Goal: Task Accomplishment & Management: Manage account settings

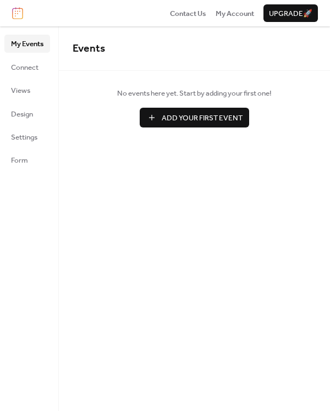
click at [30, 123] on ul "My Events Connect Views Design Settings Form" at bounding box center [27, 102] width 46 height 134
click at [30, 113] on span "Design" at bounding box center [22, 114] width 22 height 11
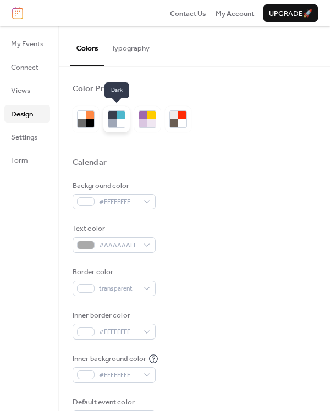
click at [116, 120] on div at bounding box center [112, 123] width 8 height 8
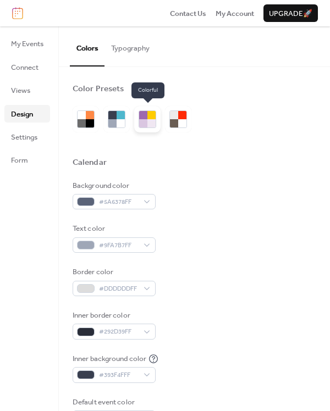
click at [140, 121] on div at bounding box center [143, 123] width 8 height 8
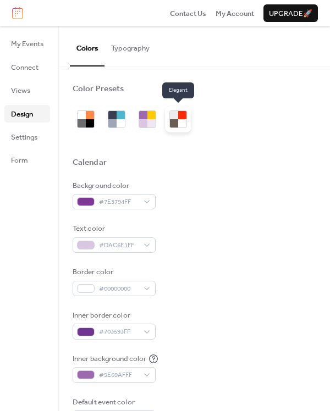
click at [171, 123] on div at bounding box center [174, 123] width 8 height 8
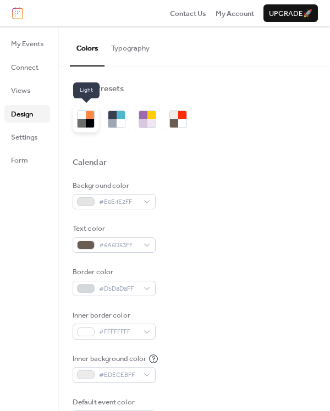
click at [83, 122] on div at bounding box center [81, 123] width 8 height 8
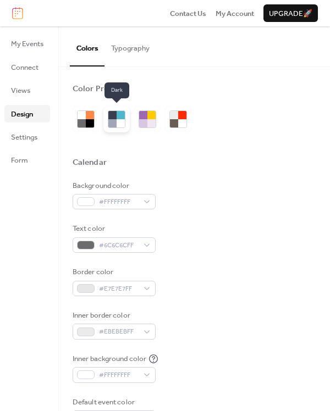
click at [117, 114] on div at bounding box center [121, 115] width 8 height 8
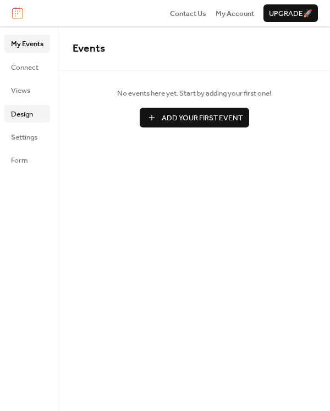
click at [30, 114] on span "Design" at bounding box center [22, 114] width 22 height 11
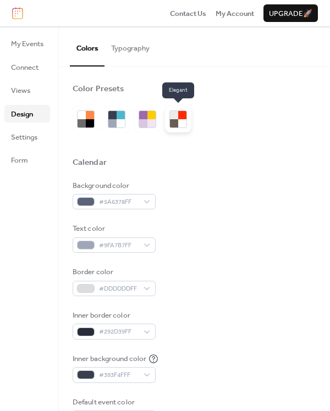
click at [175, 126] on div at bounding box center [174, 123] width 8 height 8
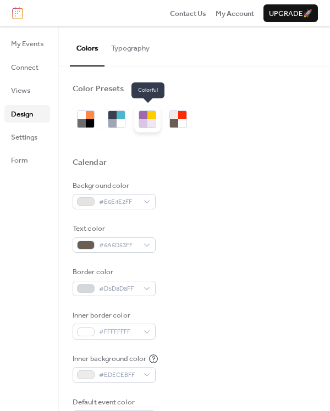
click at [141, 122] on div at bounding box center [143, 123] width 8 height 8
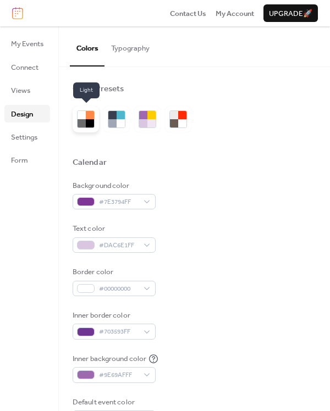
click at [82, 118] on div at bounding box center [81, 115] width 8 height 8
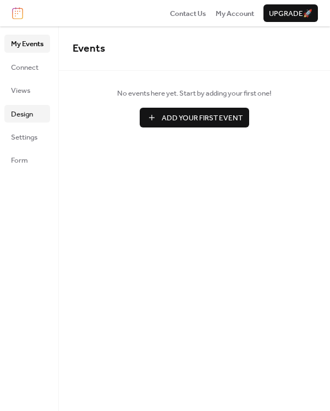
click at [25, 118] on span "Design" at bounding box center [22, 114] width 22 height 11
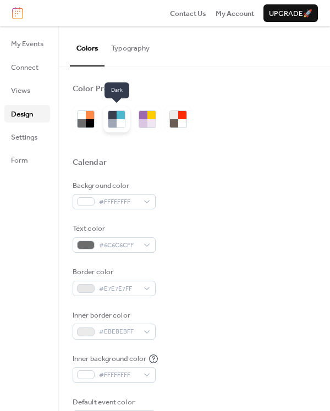
click at [114, 122] on div at bounding box center [112, 123] width 8 height 8
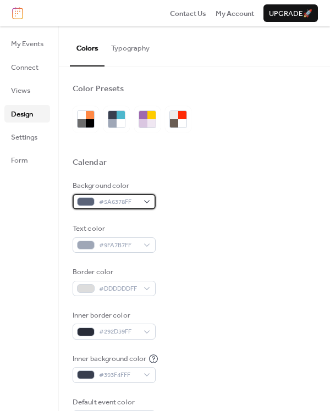
click at [121, 203] on span "#5A6378FF" at bounding box center [118, 202] width 39 height 11
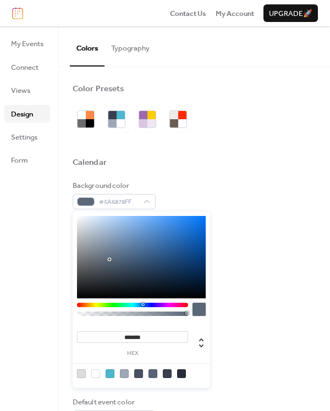
click at [142, 303] on div at bounding box center [142, 304] width 3 height 3
drag, startPoint x: 108, startPoint y: 259, endPoint x: 206, endPoint y: 213, distance: 108.2
click at [206, 213] on div "******* hex" at bounding box center [141, 300] width 137 height 176
drag, startPoint x: 206, startPoint y: 215, endPoint x: 153, endPoint y: 246, distance: 60.8
click at [153, 246] on div at bounding box center [153, 247] width 2 height 2
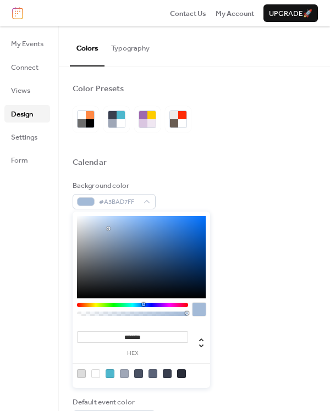
drag, startPoint x: 153, startPoint y: 246, endPoint x: 108, endPoint y: 229, distance: 48.7
click at [107, 228] on div at bounding box center [108, 229] width 2 height 2
drag, startPoint x: 108, startPoint y: 229, endPoint x: 89, endPoint y: 214, distance: 23.5
click at [89, 215] on div at bounding box center [89, 216] width 2 height 2
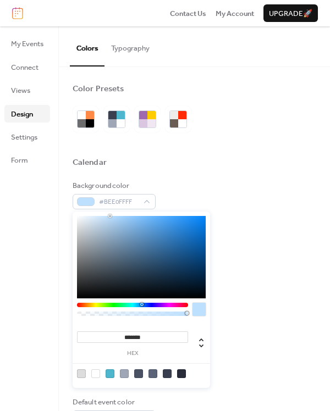
drag, startPoint x: 89, startPoint y: 214, endPoint x: 110, endPoint y: 213, distance: 20.9
click at [110, 213] on div "******* hex" at bounding box center [141, 300] width 137 height 176
drag, startPoint x: 112, startPoint y: 216, endPoint x: 112, endPoint y: 227, distance: 11.0
click at [112, 227] on div at bounding box center [141, 257] width 129 height 82
type input "*******"
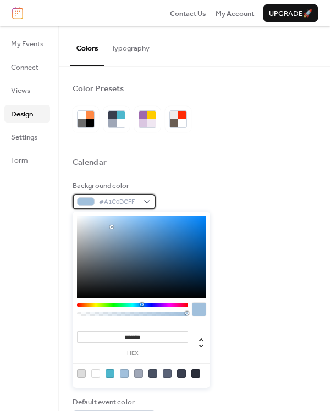
click at [147, 198] on div "#A1C0DCFF" at bounding box center [114, 201] width 83 height 15
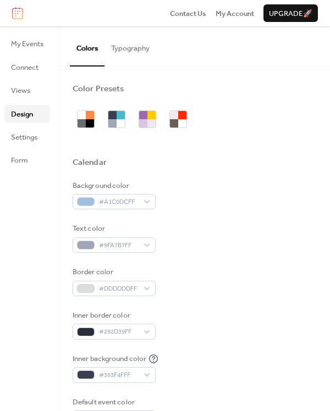
click at [202, 181] on div "Background color #A1C0DCFF" at bounding box center [194, 195] width 243 height 30
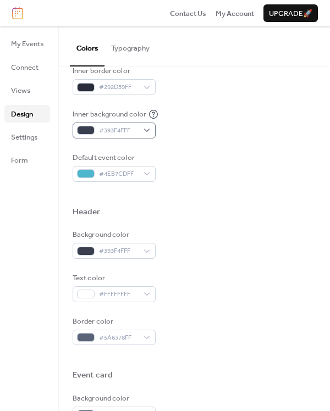
scroll to position [250, 0]
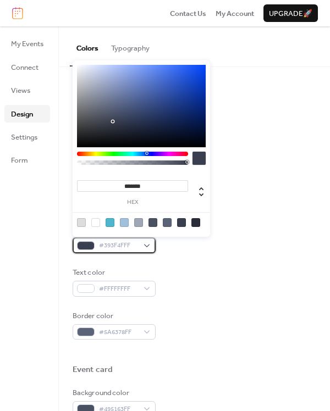
click at [145, 241] on div "#393F4FFF" at bounding box center [114, 244] width 83 height 15
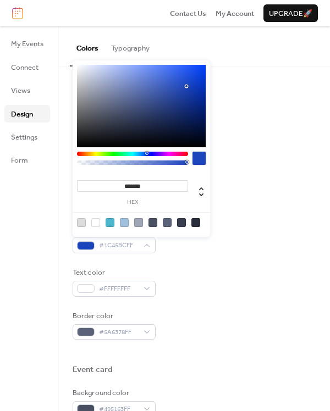
drag, startPoint x: 113, startPoint y: 118, endPoint x: 187, endPoint y: 86, distance: 80.2
click at [187, 86] on div at bounding box center [141, 106] width 129 height 82
drag, startPoint x: 186, startPoint y: 85, endPoint x: 185, endPoint y: 100, distance: 14.8
click at [185, 86] on div at bounding box center [186, 85] width 2 height 2
click at [185, 101] on div at bounding box center [185, 100] width 2 height 2
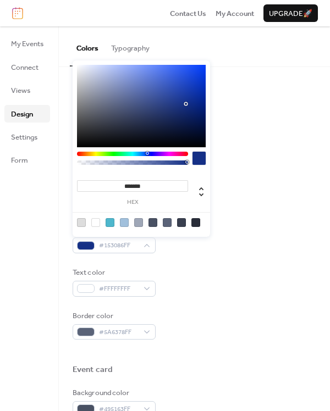
type input "*******"
drag, startPoint x: 185, startPoint y: 104, endPoint x: 193, endPoint y: 104, distance: 7.7
click at [187, 104] on div at bounding box center [186, 104] width 2 height 2
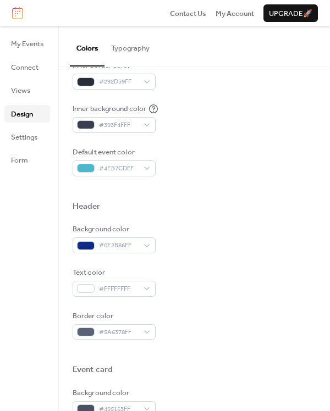
click at [180, 285] on div "Text color #FFFFFFFF" at bounding box center [194, 282] width 243 height 30
click at [147, 286] on div "#FFFFFFFF" at bounding box center [114, 288] width 83 height 15
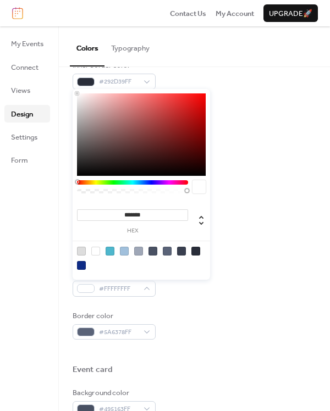
click at [190, 312] on div "Border color #5A6378FF" at bounding box center [194, 326] width 243 height 30
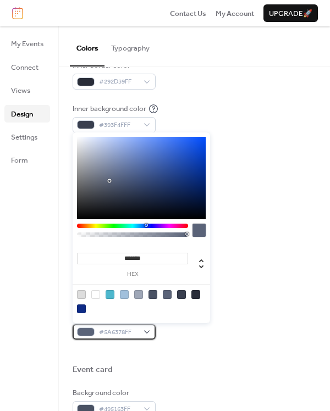
click at [137, 329] on span "#5A6378FF" at bounding box center [118, 332] width 39 height 11
drag, startPoint x: 155, startPoint y: 222, endPoint x: 174, endPoint y: 223, distance: 19.2
click at [174, 223] on div "******* hex" at bounding box center [141, 227] width 137 height 191
click at [174, 222] on div "******* hex" at bounding box center [141, 227] width 137 height 191
click at [174, 224] on div at bounding box center [132, 226] width 111 height 4
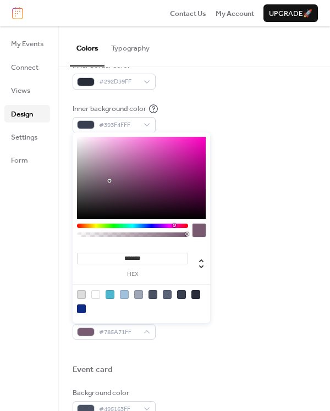
click at [83, 307] on div at bounding box center [81, 308] width 9 height 9
type input "*******"
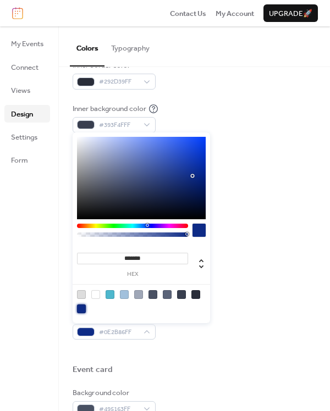
click at [282, 184] on div at bounding box center [194, 188] width 243 height 25
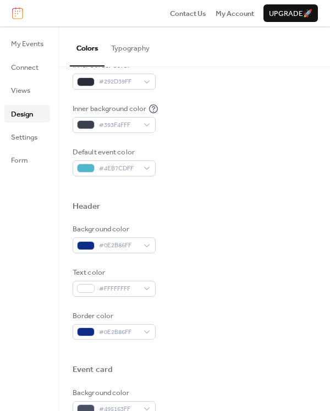
scroll to position [281, 0]
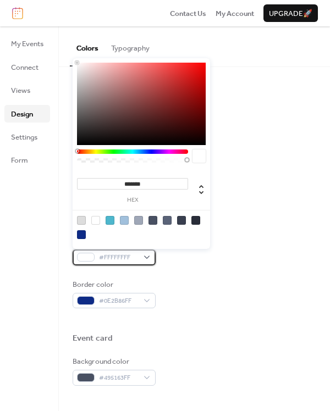
click at [144, 253] on div "#FFFFFFFF" at bounding box center [114, 257] width 83 height 15
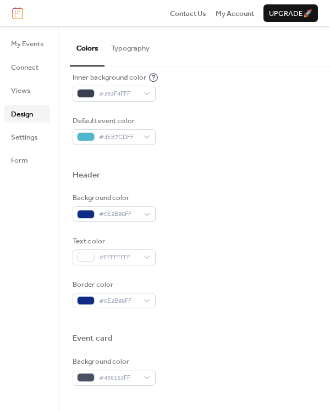
click at [206, 257] on div "Text color #FFFFFFFF" at bounding box center [194, 251] width 243 height 30
click at [126, 373] on span "#495163FF" at bounding box center [118, 378] width 39 height 11
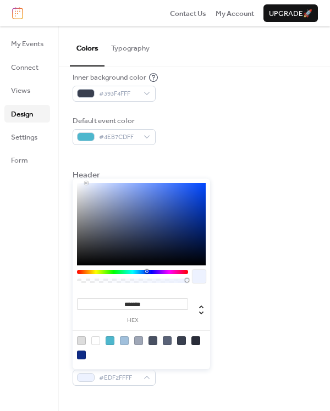
type input "*******"
drag, startPoint x: 113, startPoint y: 230, endPoint x: 68, endPoint y: 177, distance: 69.8
click at [68, 177] on body "Contact Us My Account Upgrade 🚀 My Events Connect Views Design Settings Form De…" at bounding box center [165, 205] width 330 height 411
drag, startPoint x: 79, startPoint y: 179, endPoint x: 137, endPoint y: 179, distance: 58.8
click at [137, 179] on div "******* hex" at bounding box center [141, 274] width 137 height 191
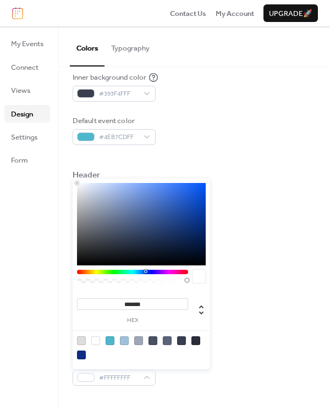
click at [269, 179] on div "Header" at bounding box center [194, 177] width 243 height 14
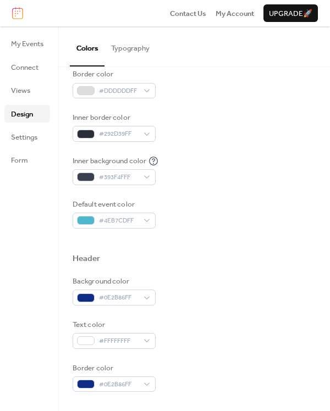
scroll to position [129, 0]
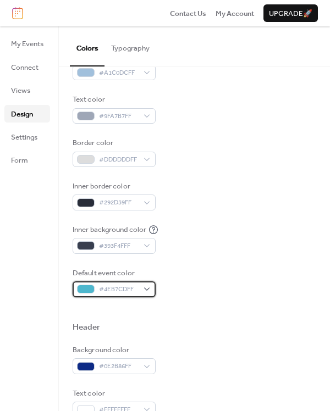
click at [141, 288] on div "#4EB7CDFF" at bounding box center [114, 288] width 83 height 15
click at [239, 317] on div at bounding box center [194, 309] width 243 height 25
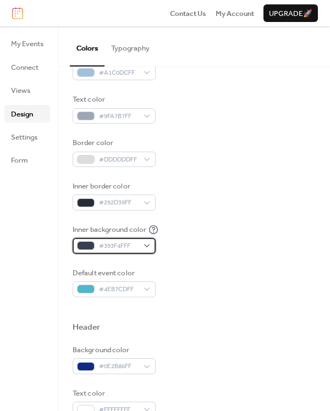
click at [145, 247] on div "#393F4FFF" at bounding box center [114, 245] width 83 height 15
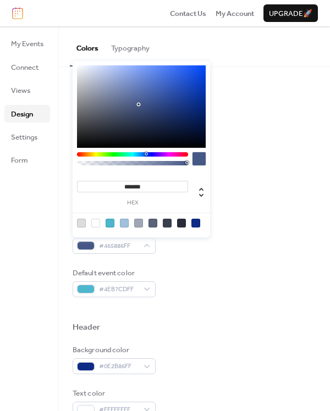
drag, startPoint x: 119, startPoint y: 115, endPoint x: 189, endPoint y: 84, distance: 76.0
click at [189, 84] on div at bounding box center [141, 106] width 129 height 82
drag, startPoint x: 189, startPoint y: 84, endPoint x: 184, endPoint y: 134, distance: 50.2
click at [185, 134] on div at bounding box center [184, 134] width 2 height 2
drag, startPoint x: 184, startPoint y: 134, endPoint x: 189, endPoint y: 107, distance: 27.9
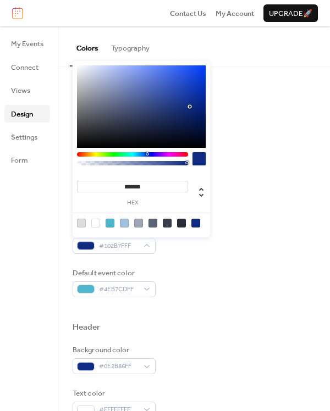
click at [189, 107] on div at bounding box center [190, 107] width 2 height 2
click at [197, 224] on div at bounding box center [195, 223] width 9 height 9
type input "*******"
click at [212, 256] on div "Background color #A1C0DCFF Text color #9FA7B7FF Border color #DDDDDDFF Inner bo…" at bounding box center [194, 174] width 243 height 246
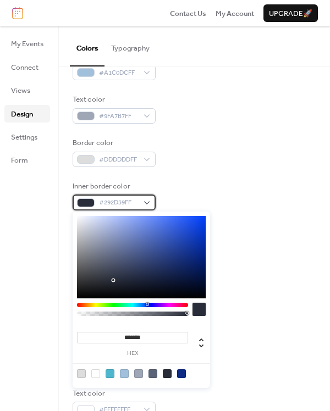
click at [113, 202] on span "#292D39FF" at bounding box center [118, 202] width 39 height 11
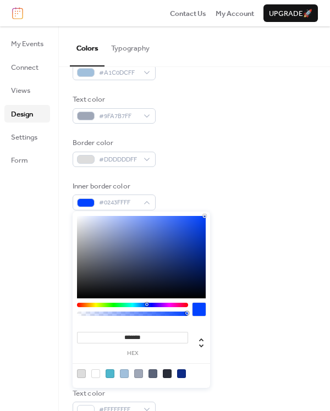
drag, startPoint x: 138, startPoint y: 255, endPoint x: 204, endPoint y: 197, distance: 87.6
click at [204, 197] on body "Contact Us My Account Upgrade 🚀 My Events Connect Views Design Settings Form De…" at bounding box center [165, 205] width 330 height 411
drag, startPoint x: 201, startPoint y: 214, endPoint x: 106, endPoint y: 214, distance: 95.6
click at [106, 214] on div "******* hex" at bounding box center [141, 300] width 137 height 176
click at [181, 377] on div at bounding box center [181, 373] width 9 height 9
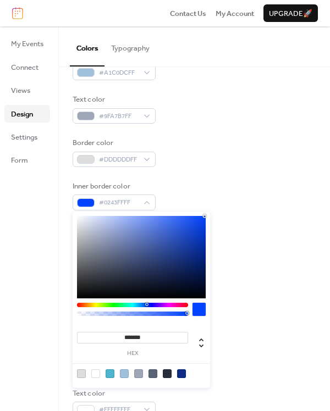
type input "*******"
click at [271, 210] on div "Background color #A1C0DCFF Text color #9FA7B7FF Border color #DDDDDDFF Inner bo…" at bounding box center [194, 174] width 243 height 246
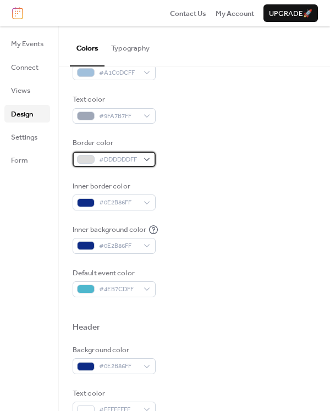
click at [152, 152] on div "#DDDDDDFF" at bounding box center [114, 159] width 83 height 15
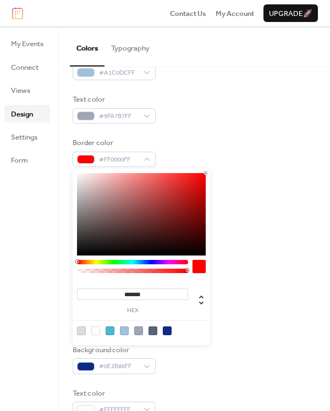
drag, startPoint x: 131, startPoint y: 207, endPoint x: 206, endPoint y: 164, distance: 86.6
click at [206, 164] on body "Contact Us My Account Upgrade 🚀 My Events Connect Views Design Settings Form De…" at bounding box center [165, 205] width 330 height 411
click at [110, 328] on div at bounding box center [110, 330] width 9 height 9
type input "*******"
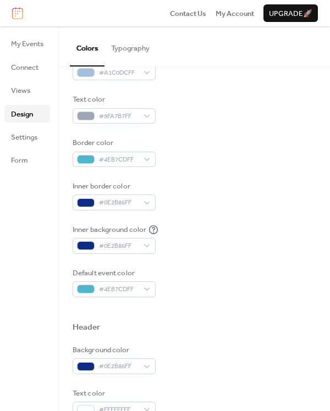
click at [301, 214] on div "Background color #A1C0DCFF Text color #9FA7B7FF Border color #4EB7CDFF Inner bo…" at bounding box center [194, 174] width 243 height 246
click at [136, 112] on span "#9FA7B7FF" at bounding box center [118, 116] width 39 height 11
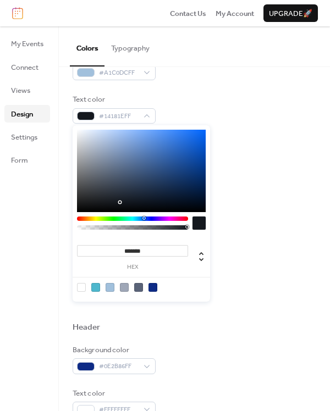
type input "*******"
drag, startPoint x: 119, startPoint y: 188, endPoint x: 245, endPoint y: 214, distance: 128.1
click at [245, 215] on body "Contact Us My Account Upgrade 🚀 My Events Connect Views Design Settings Form De…" at bounding box center [165, 205] width 330 height 411
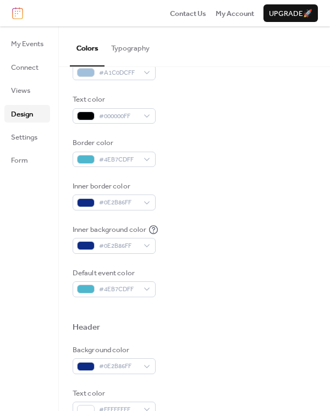
click at [258, 225] on div "Inner background color #0E2B86FF" at bounding box center [194, 239] width 243 height 30
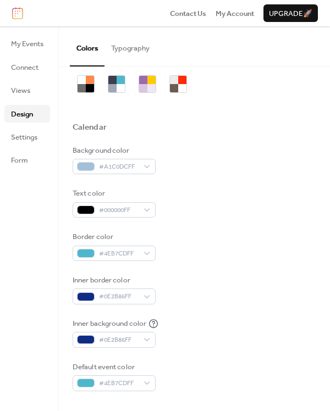
scroll to position [58, 0]
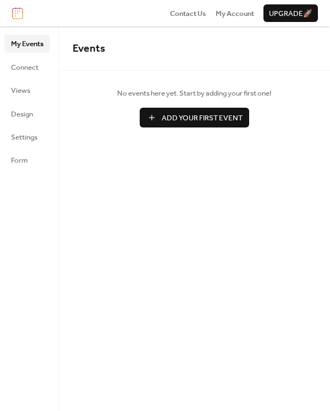
click at [34, 125] on ul "My Events Connect Views Design Settings Form" at bounding box center [27, 102] width 46 height 134
click at [30, 116] on span "Design" at bounding box center [22, 114] width 22 height 11
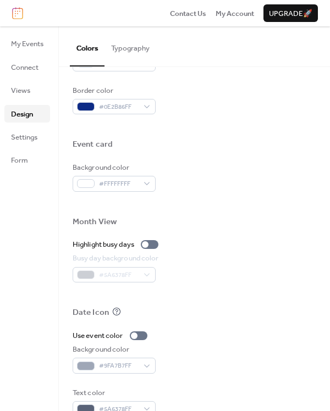
scroll to position [490, 0]
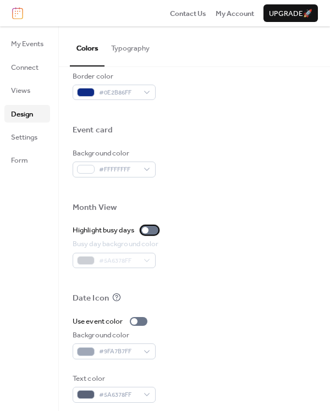
click at [148, 230] on div at bounding box center [145, 230] width 7 height 7
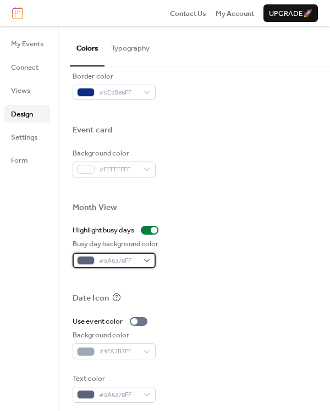
click at [146, 259] on div "#5A6378FF" at bounding box center [114, 260] width 83 height 15
click at [178, 287] on div at bounding box center [194, 280] width 243 height 25
click at [156, 231] on div at bounding box center [154, 230] width 7 height 7
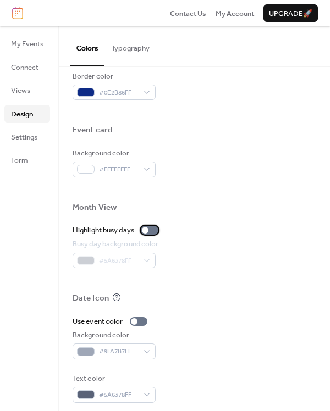
scroll to position [497, 0]
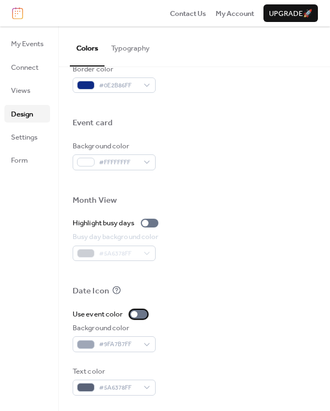
click at [139, 314] on div at bounding box center [139, 314] width 18 height 9
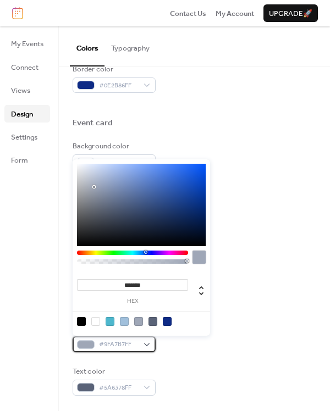
click at [123, 341] on span "#9FA7B7FF" at bounding box center [118, 344] width 39 height 11
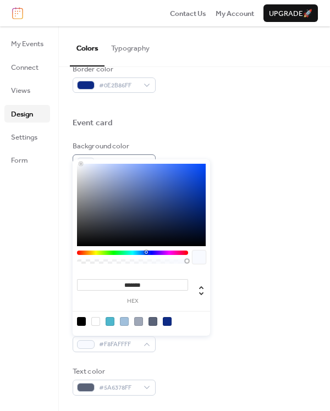
type input "*******"
drag, startPoint x: 93, startPoint y: 186, endPoint x: 76, endPoint y: 154, distance: 36.1
click at [76, 154] on body "Contact Us My Account Upgrade 🚀 My Events Connect Views Design Settings Form De…" at bounding box center [165, 205] width 330 height 411
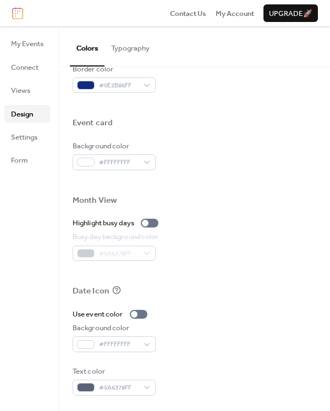
click at [252, 155] on div "Background color #FFFFFFFF" at bounding box center [194, 156] width 243 height 30
click at [135, 387] on span "#5A6378FF" at bounding box center [118, 388] width 39 height 11
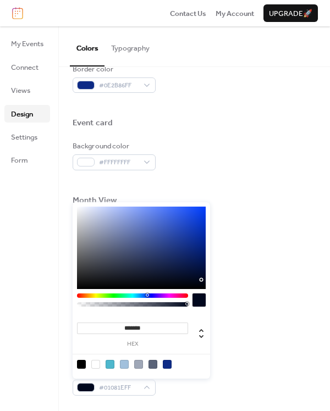
type input "*******"
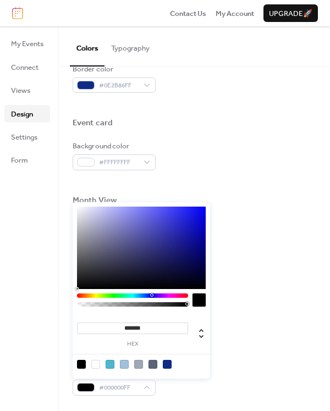
drag, startPoint x: 125, startPoint y: 262, endPoint x: 225, endPoint y: 294, distance: 104.6
click at [225, 294] on body "Contact Us My Account Upgrade 🚀 My Events Connect Views Design Settings Form De…" at bounding box center [165, 205] width 330 height 411
click at [279, 234] on div "Busy day background color #5A6378FF" at bounding box center [194, 246] width 243 height 30
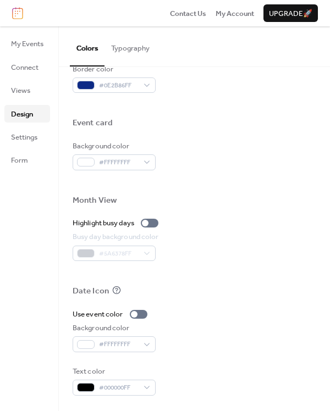
click at [134, 46] on button "Typography" at bounding box center [130, 45] width 52 height 38
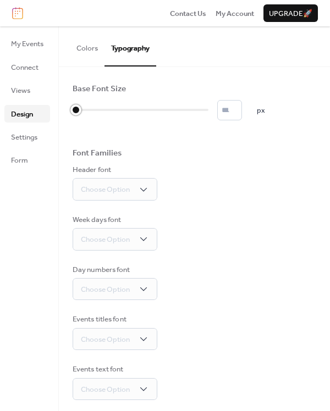
drag, startPoint x: 88, startPoint y: 106, endPoint x: 74, endPoint y: 107, distance: 14.9
click at [74, 107] on div at bounding box center [141, 110] width 136 height 18
type input "*"
click at [80, 108] on div at bounding box center [75, 109] width 11 height 11
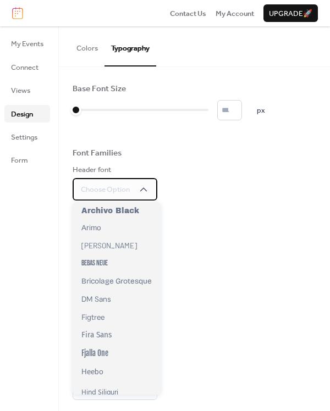
click at [115, 191] on span "Choose Option" at bounding box center [105, 189] width 49 height 11
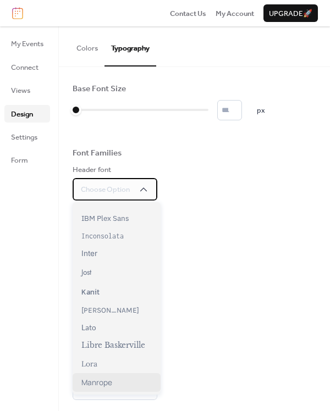
scroll to position [210, 0]
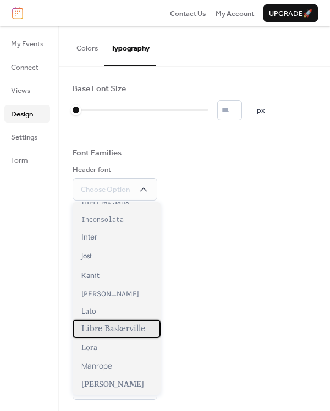
click at [120, 332] on span "Libre Baskerville" at bounding box center [113, 328] width 64 height 9
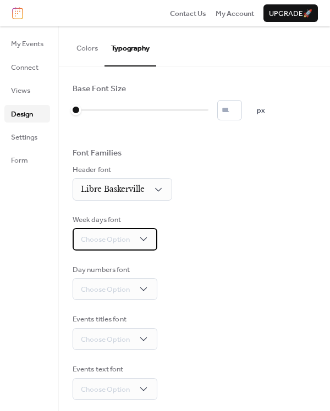
click at [132, 247] on div "Choose Option" at bounding box center [115, 239] width 85 height 22
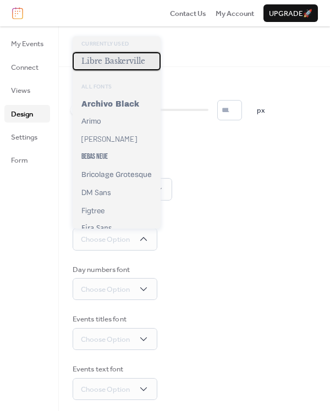
click at [130, 61] on span "Libre Baskerville" at bounding box center [113, 61] width 64 height 9
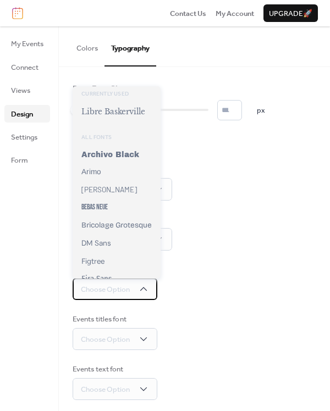
click at [117, 279] on div "Choose Option" at bounding box center [115, 289] width 85 height 22
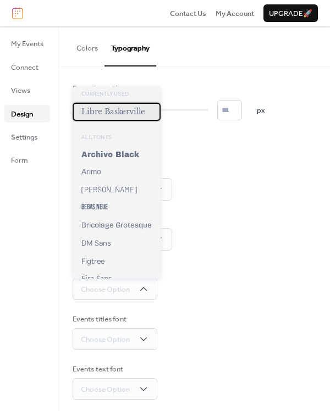
click at [120, 115] on span "Libre Baskerville" at bounding box center [113, 111] width 64 height 9
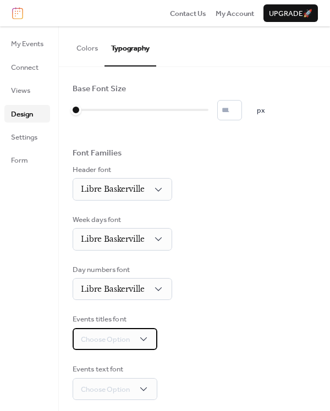
click at [130, 334] on div "Choose Option" at bounding box center [115, 339] width 85 height 22
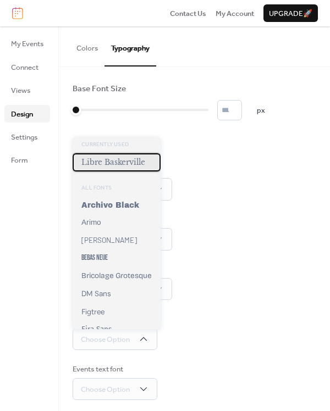
click at [128, 165] on span "Libre Baskerville" at bounding box center [113, 162] width 64 height 9
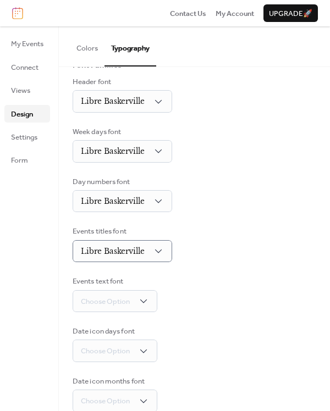
scroll to position [106, 0]
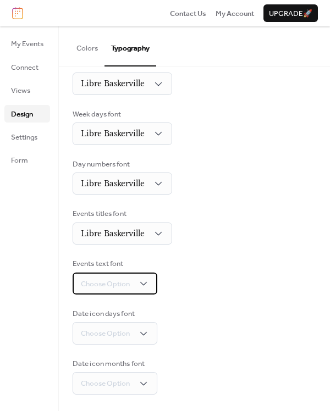
click at [123, 282] on span "Choose Option" at bounding box center [105, 284] width 49 height 11
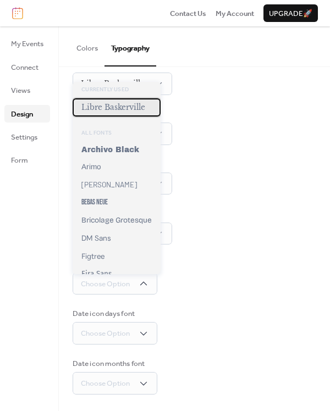
click at [124, 111] on span "Libre Baskerville" at bounding box center [113, 107] width 64 height 9
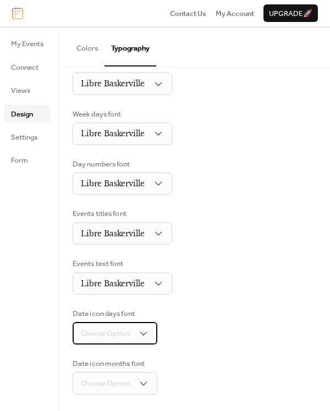
click at [115, 339] on span "Choose Option" at bounding box center [105, 333] width 49 height 11
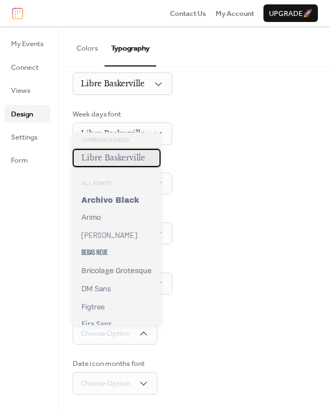
click at [119, 162] on span "Libre Baskerville" at bounding box center [113, 157] width 64 height 9
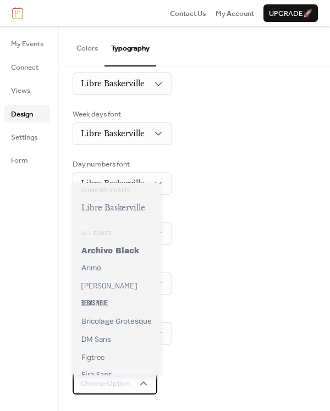
click at [123, 394] on div "Choose Option" at bounding box center [115, 383] width 85 height 22
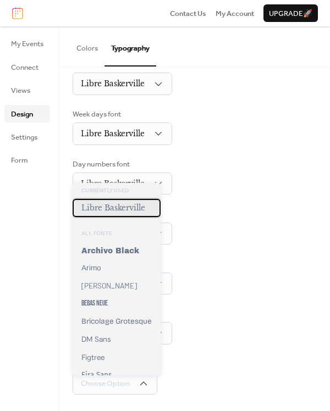
click at [122, 208] on span "Libre Baskerville" at bounding box center [113, 207] width 64 height 9
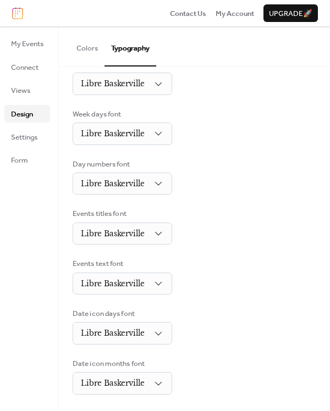
scroll to position [0, 0]
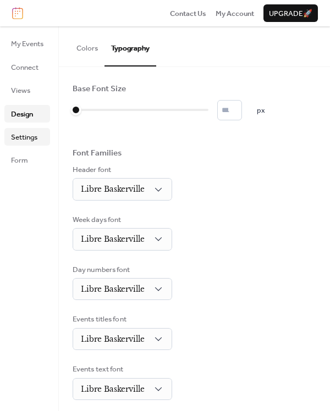
click at [21, 136] on span "Settings" at bounding box center [24, 137] width 26 height 11
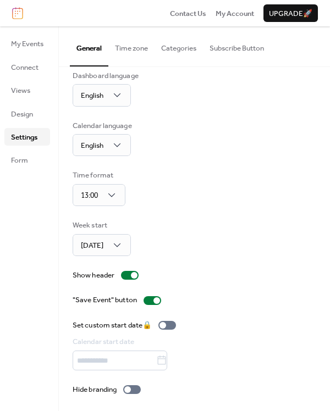
scroll to position [14, 0]
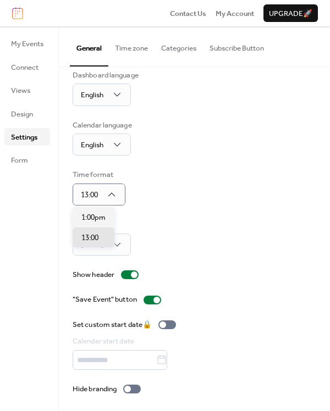
click at [170, 212] on div "Dashboard language English Calendar language English Time format 13:00 Week sta…" at bounding box center [194, 232] width 243 height 325
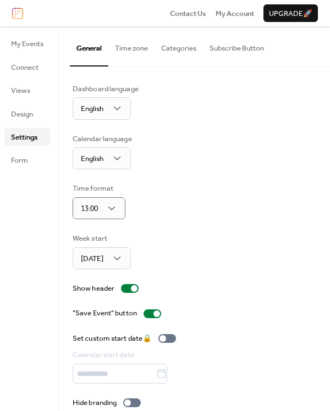
click at [13, 126] on ul "My Events Connect Views Design Settings Form" at bounding box center [27, 102] width 46 height 134
click at [25, 88] on span "Views" at bounding box center [20, 90] width 19 height 11
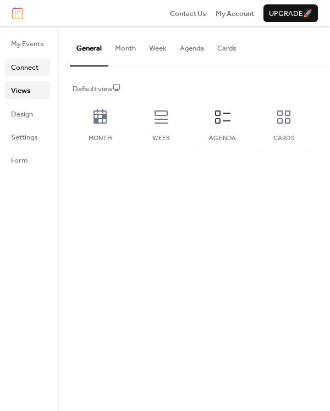
click at [38, 70] on span "Connect" at bounding box center [24, 67] width 27 height 11
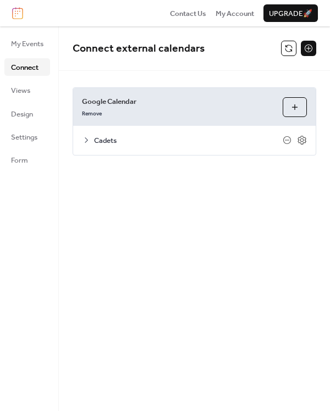
click at [87, 142] on icon at bounding box center [86, 140] width 9 height 9
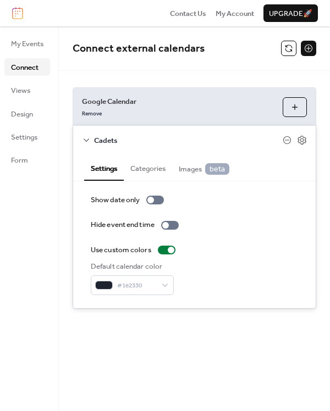
click at [148, 170] on button "Categories" at bounding box center [148, 167] width 48 height 25
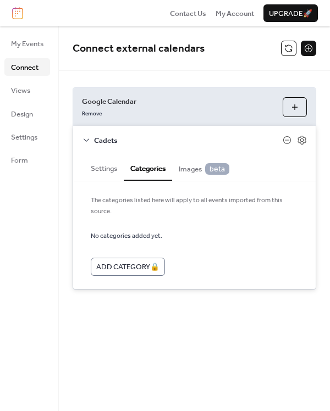
click at [191, 171] on span "Images beta" at bounding box center [204, 169] width 51 height 12
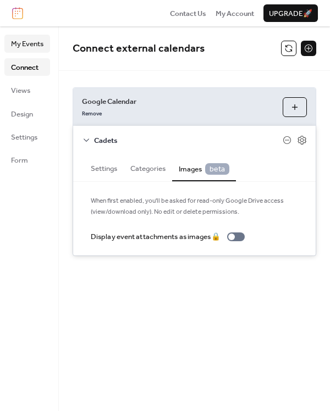
click at [28, 38] on span "My Events" at bounding box center [27, 43] width 32 height 11
